Goal: Find specific page/section: Find specific page/section

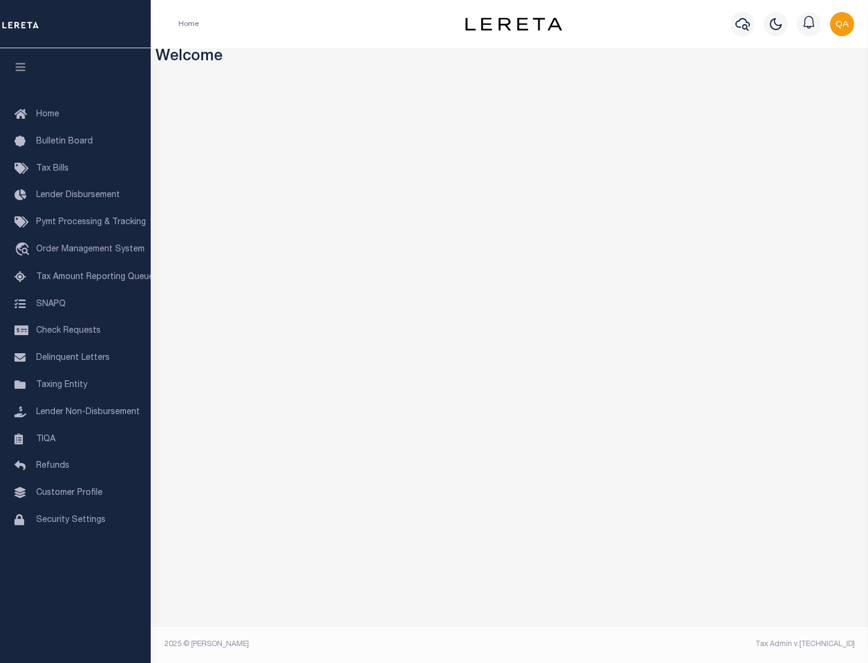
click at [75, 439] on link "TIQA" at bounding box center [75, 439] width 151 height 27
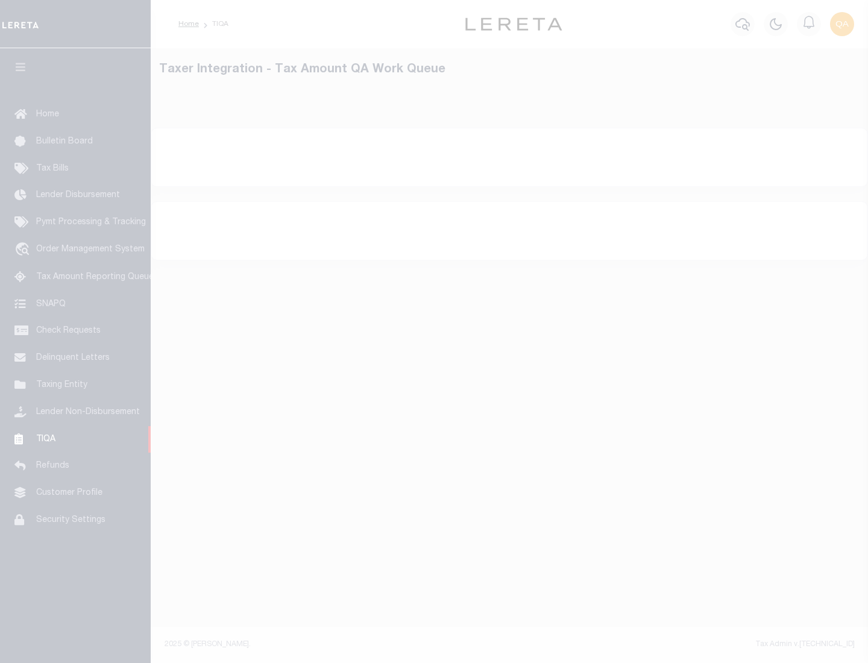
select select "200"
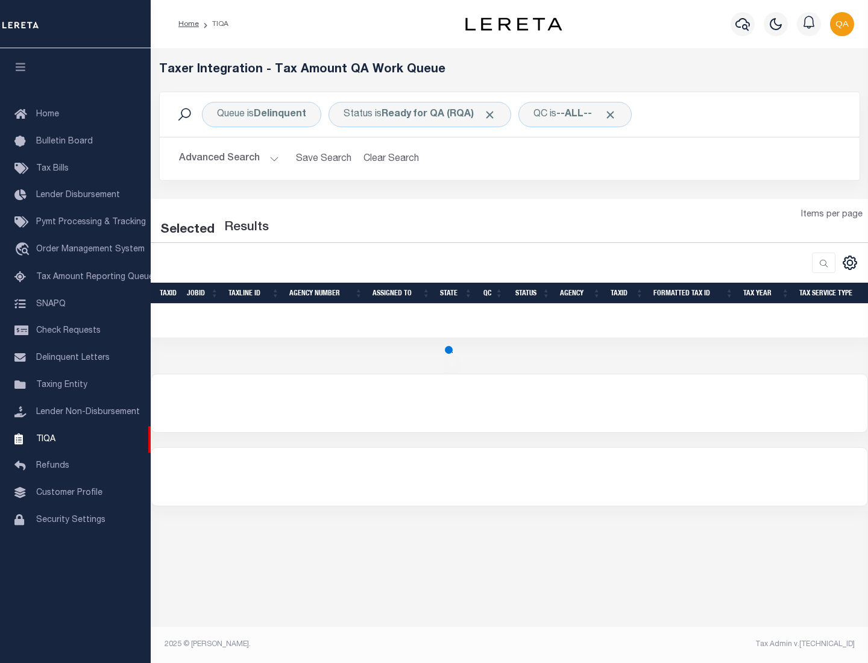
select select "200"
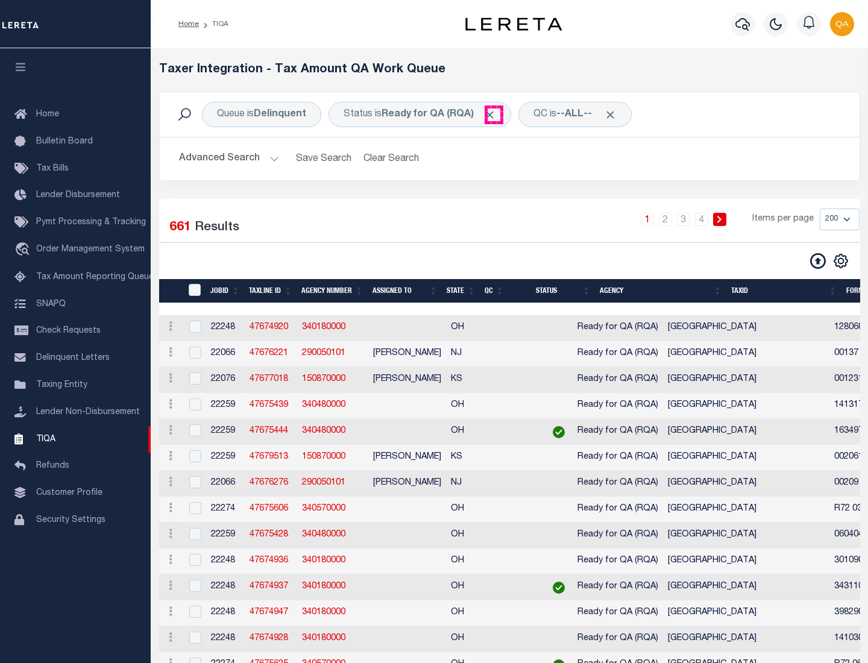
click at [494, 115] on span "Click to Remove" at bounding box center [490, 115] width 13 height 13
